Goal: Transaction & Acquisition: Purchase product/service

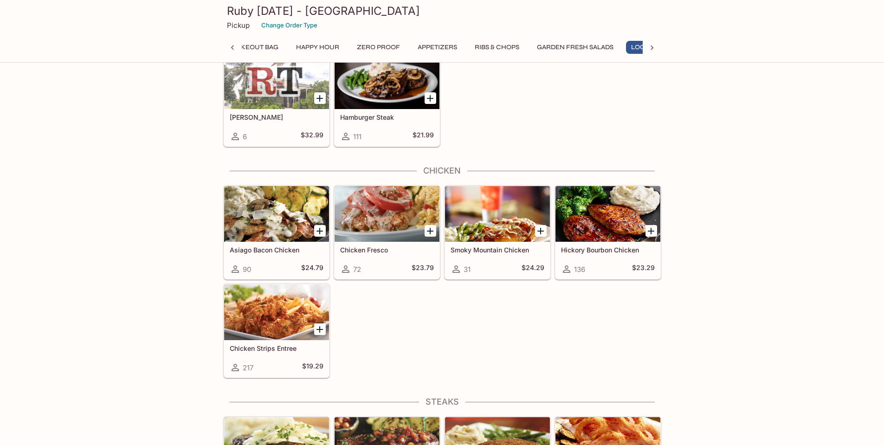
scroll to position [1531, 0]
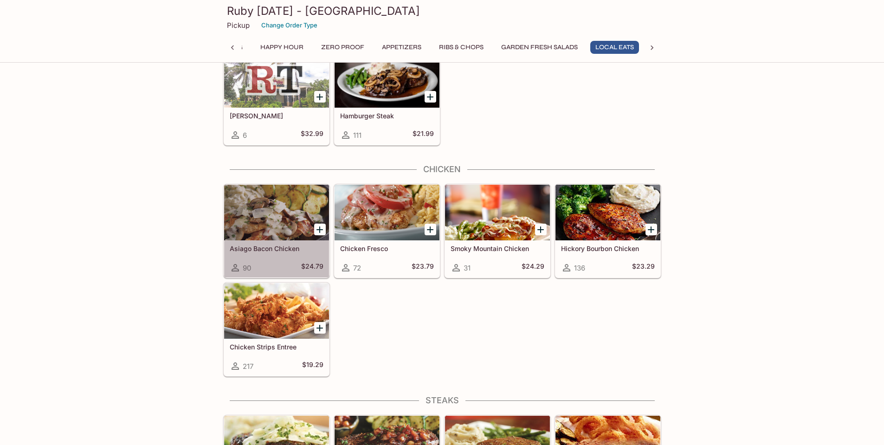
click at [258, 257] on div "Asiago Bacon Chicken 90 $24.79" at bounding box center [276, 258] width 105 height 37
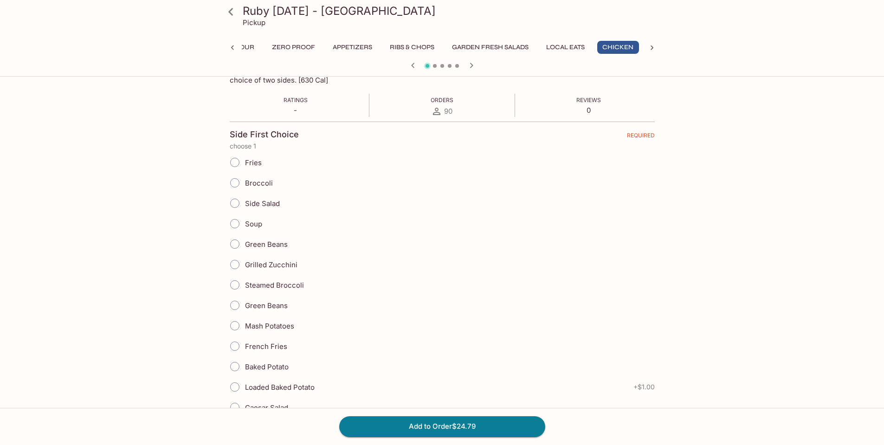
scroll to position [325, 0]
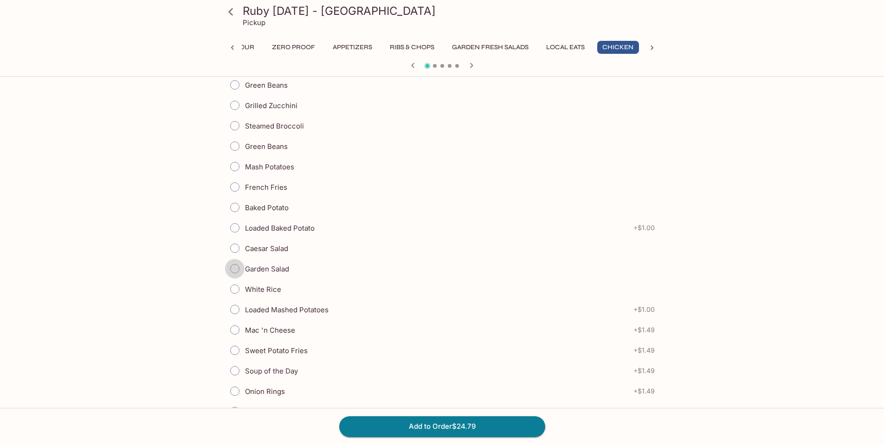
click at [236, 267] on input "Garden Salad" at bounding box center [234, 268] width 19 height 19
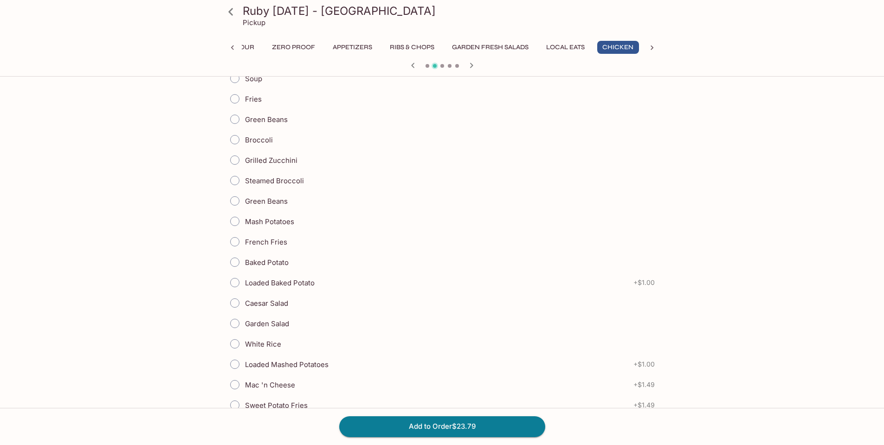
click at [235, 363] on input "Loaded Mashed Potatoes" at bounding box center [234, 364] width 19 height 19
radio input "true"
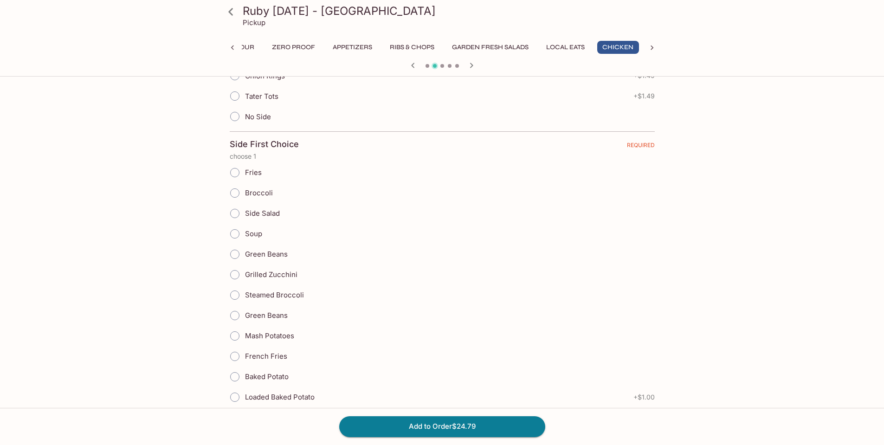
scroll to position [789, 0]
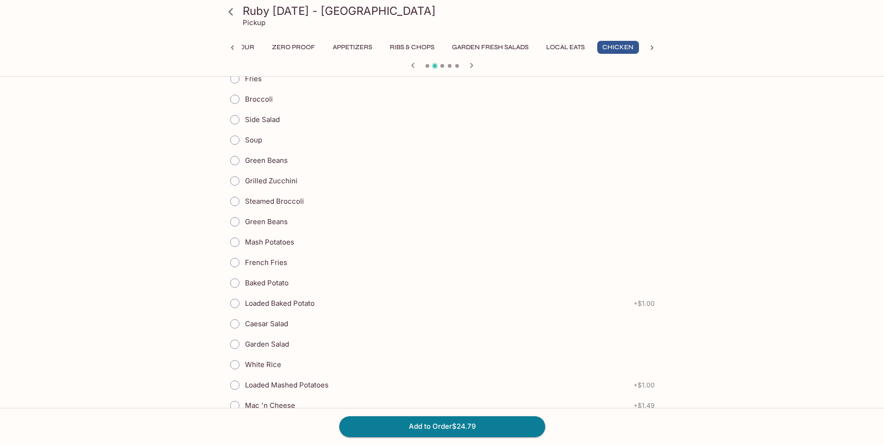
click at [233, 344] on input "Garden Salad" at bounding box center [234, 344] width 19 height 19
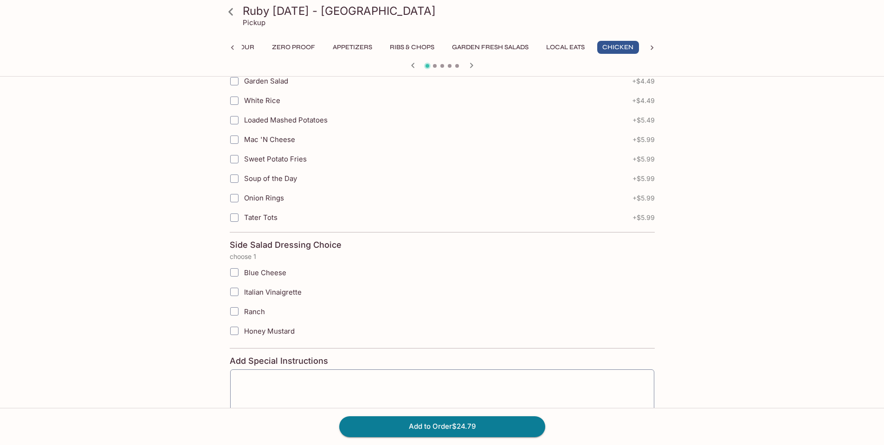
scroll to position [1485, 0]
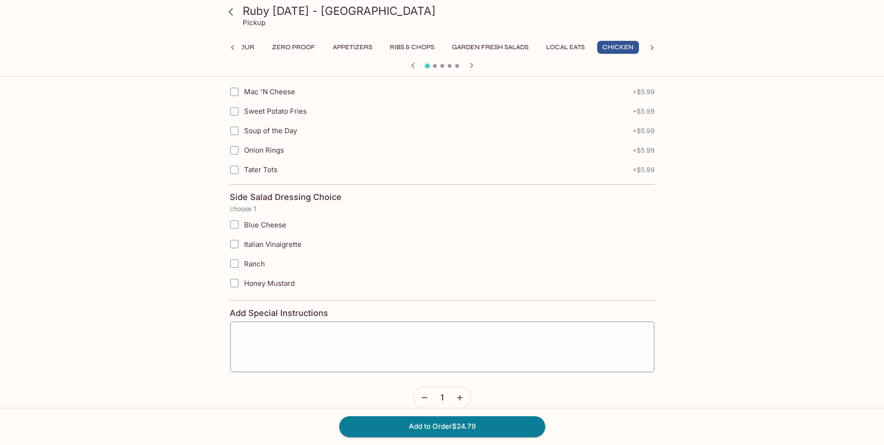
click at [235, 268] on input "Ranch" at bounding box center [234, 263] width 19 height 19
click at [236, 263] on input "Ranch" at bounding box center [234, 263] width 19 height 19
click at [234, 264] on input "Ranch" at bounding box center [234, 263] width 19 height 19
checkbox input "true"
